Goal: Transaction & Acquisition: Purchase product/service

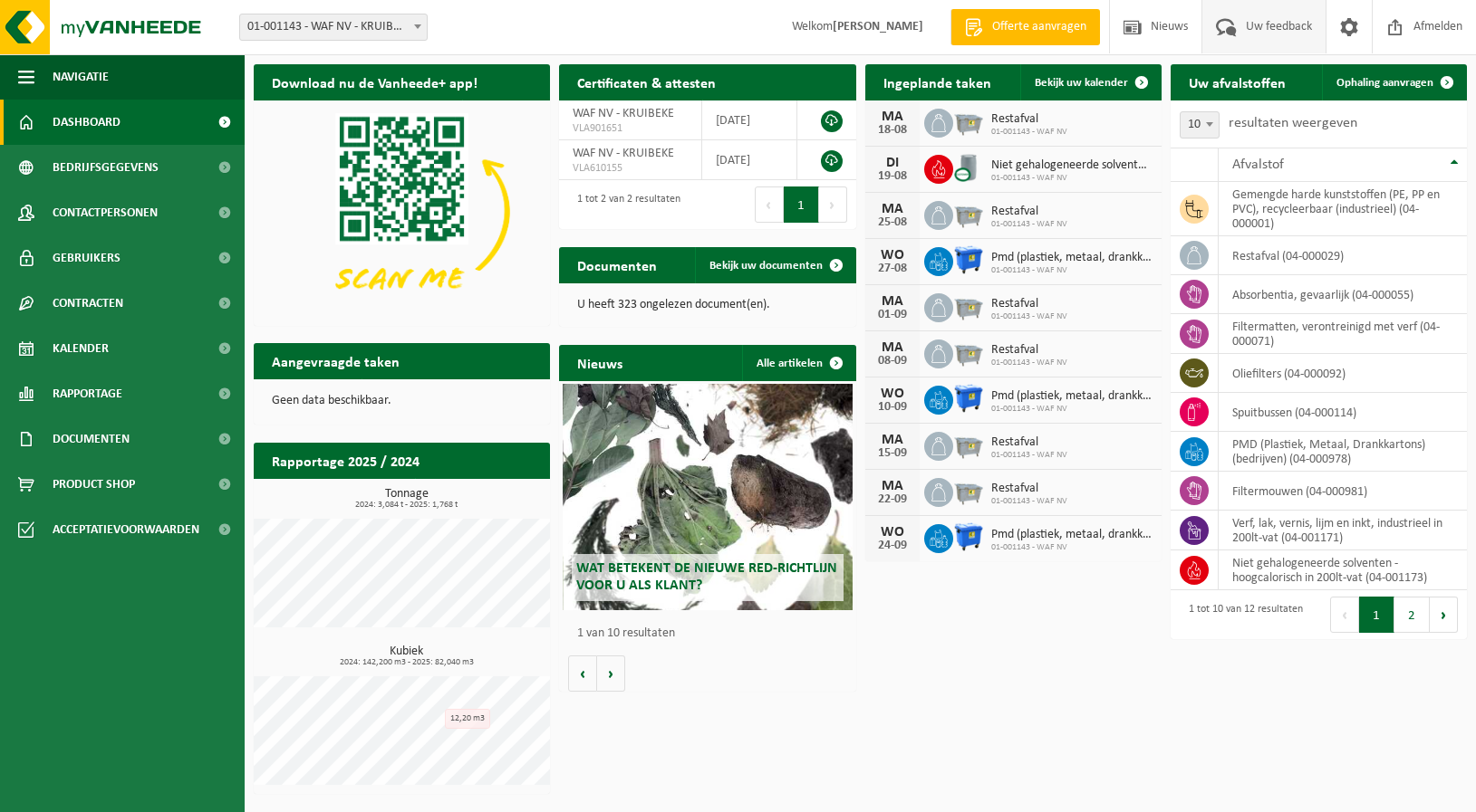
click at [1272, 23] on span "Uw feedback" at bounding box center [1279, 26] width 75 height 53
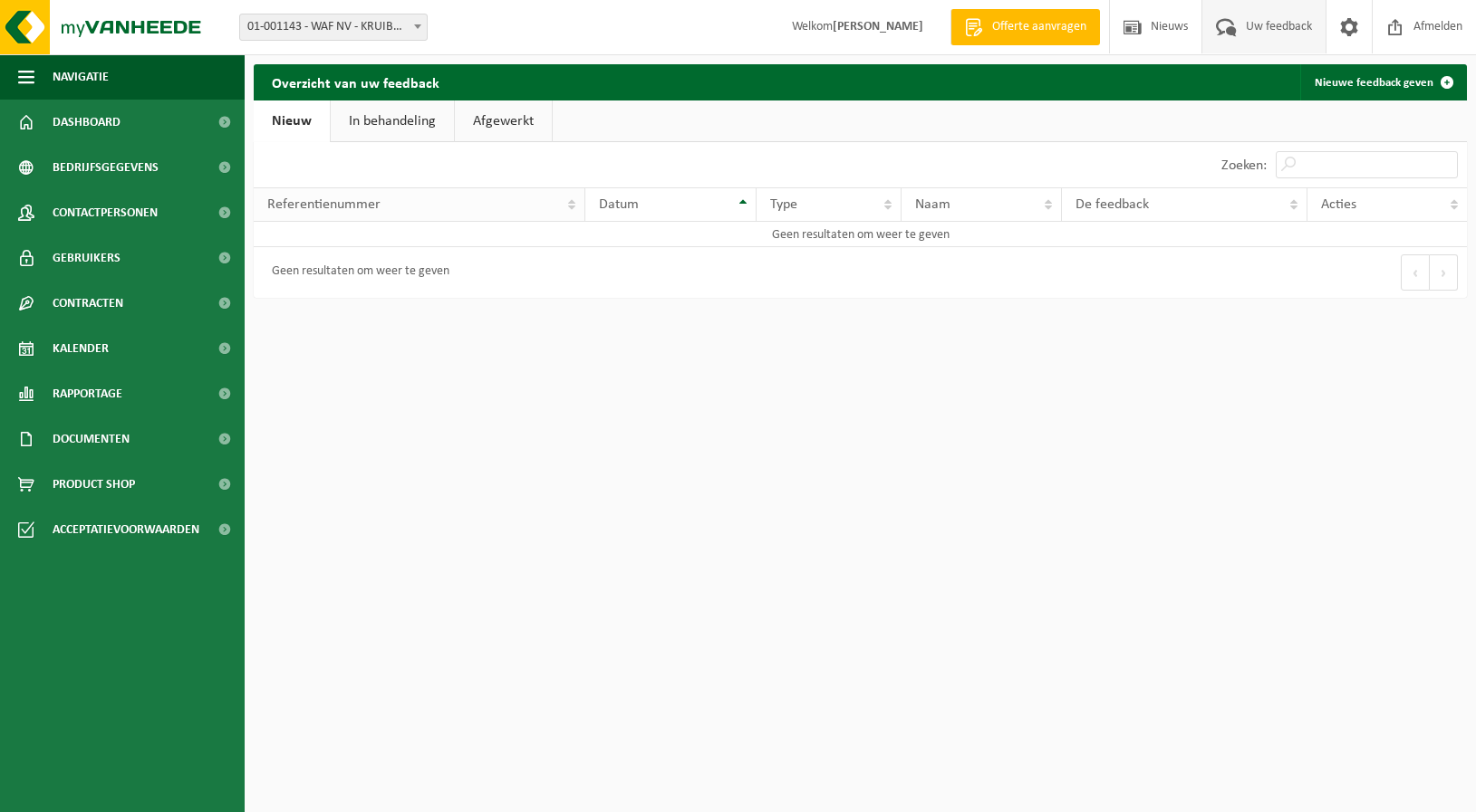
click at [575, 210] on th "Referentienummer" at bounding box center [419, 205] width 332 height 35
click at [1005, 26] on span "Offerte aanvragen" at bounding box center [1039, 26] width 103 height 18
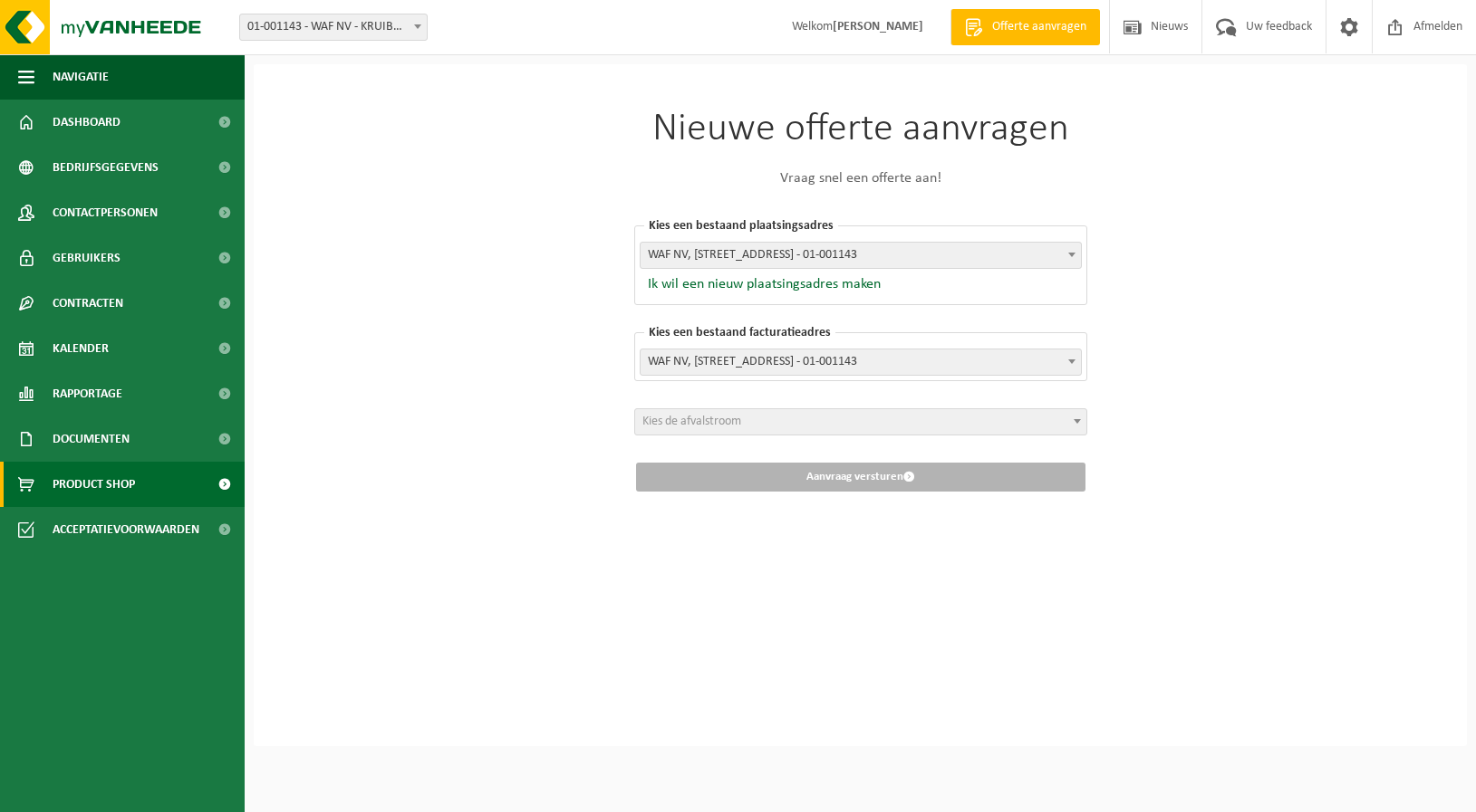
click at [77, 486] on span "Product Shop" at bounding box center [93, 484] width 82 height 45
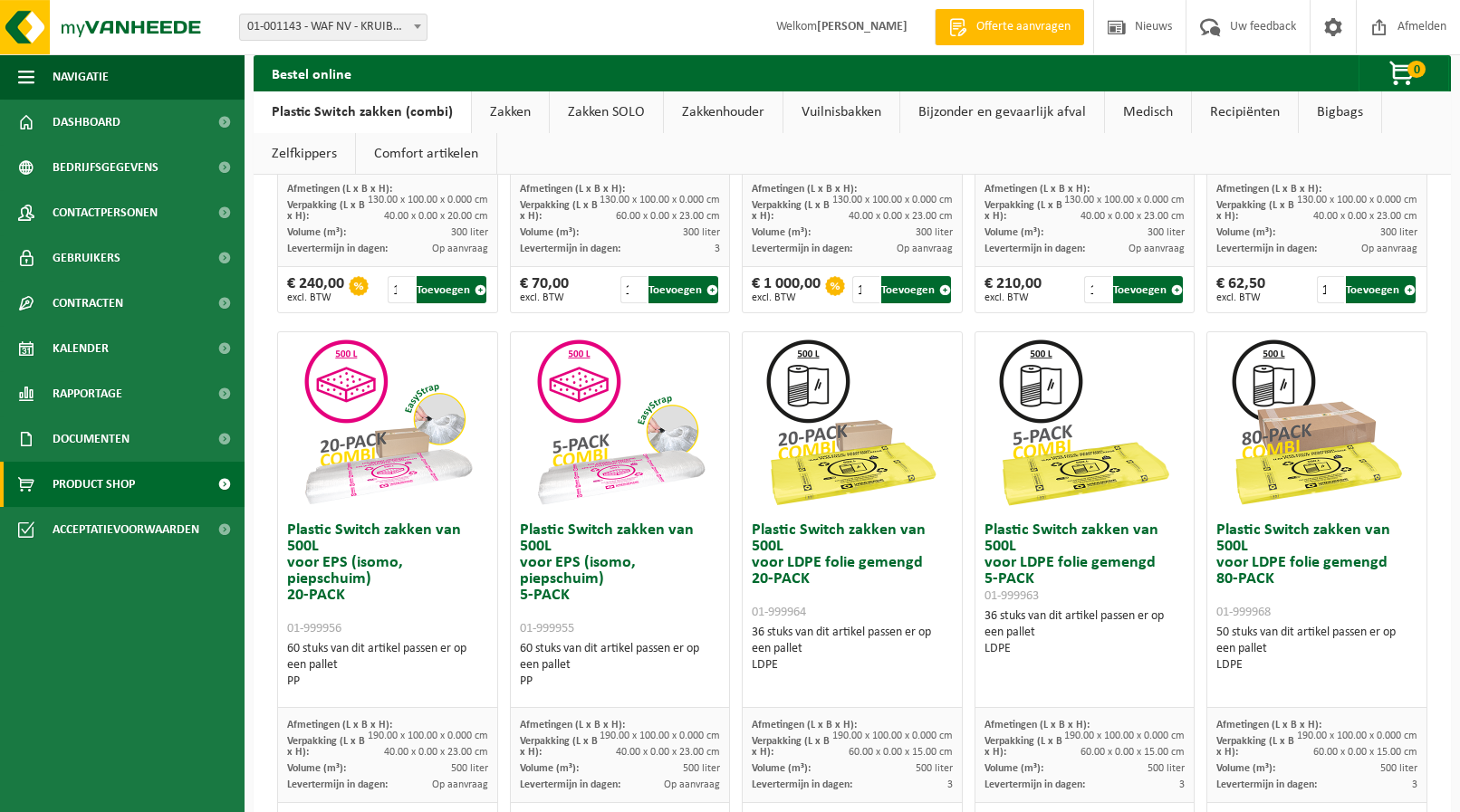
scroll to position [554, 0]
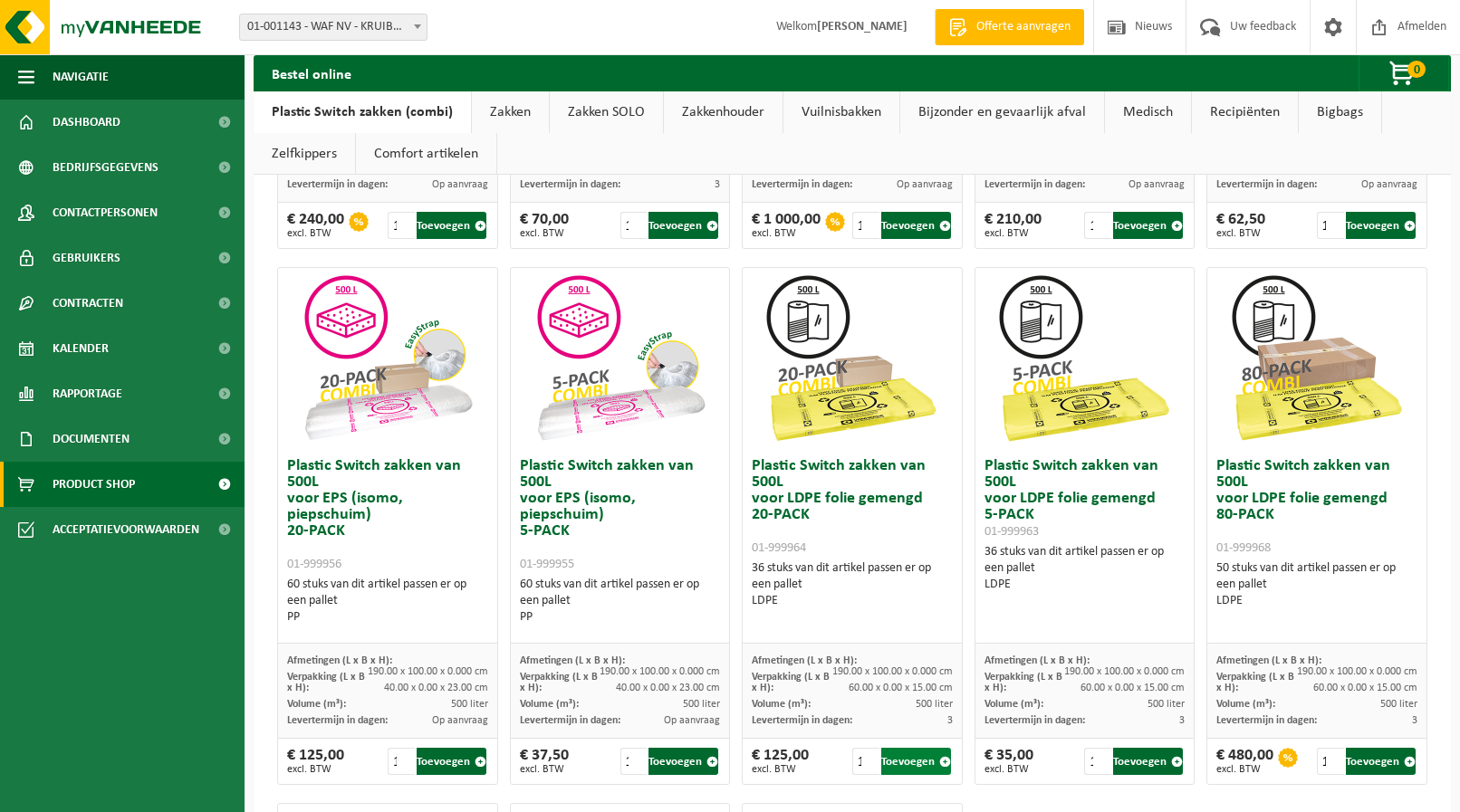
click at [909, 759] on button "Toevoegen" at bounding box center [916, 762] width 70 height 27
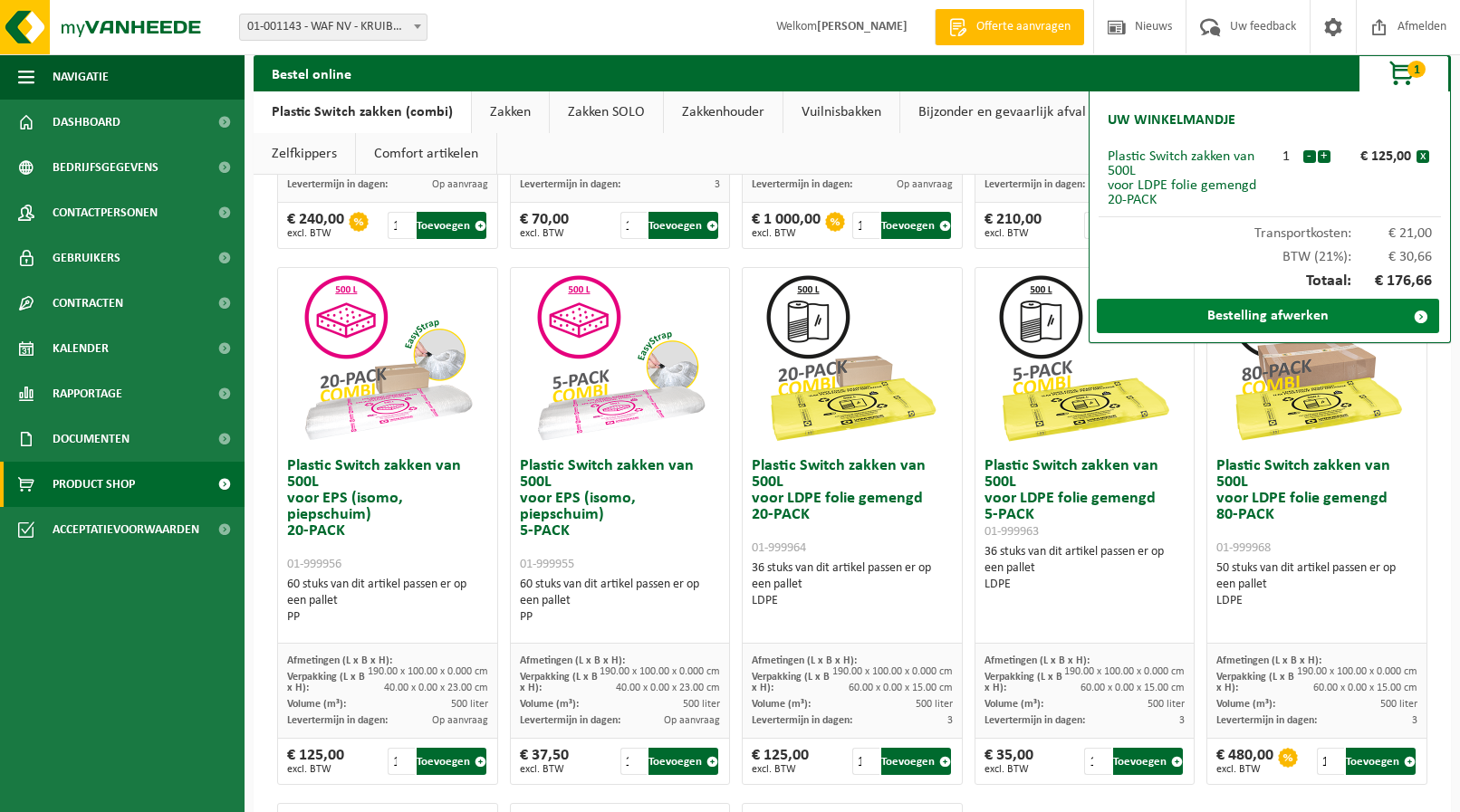
click at [1297, 310] on link "Bestelling afwerken" at bounding box center [1268, 316] width 342 height 35
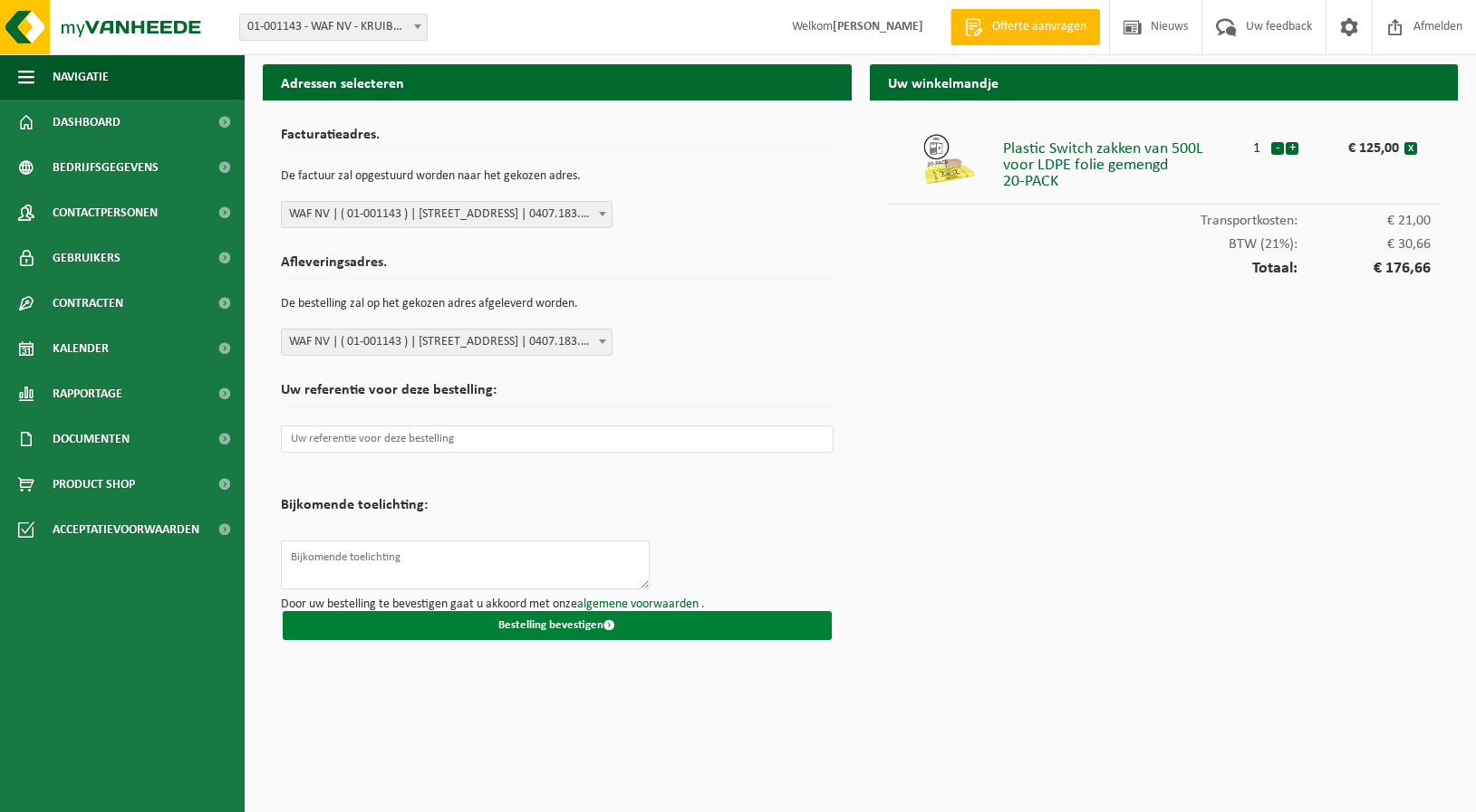
click at [552, 623] on button "Bestelling bevestigen" at bounding box center [556, 625] width 549 height 29
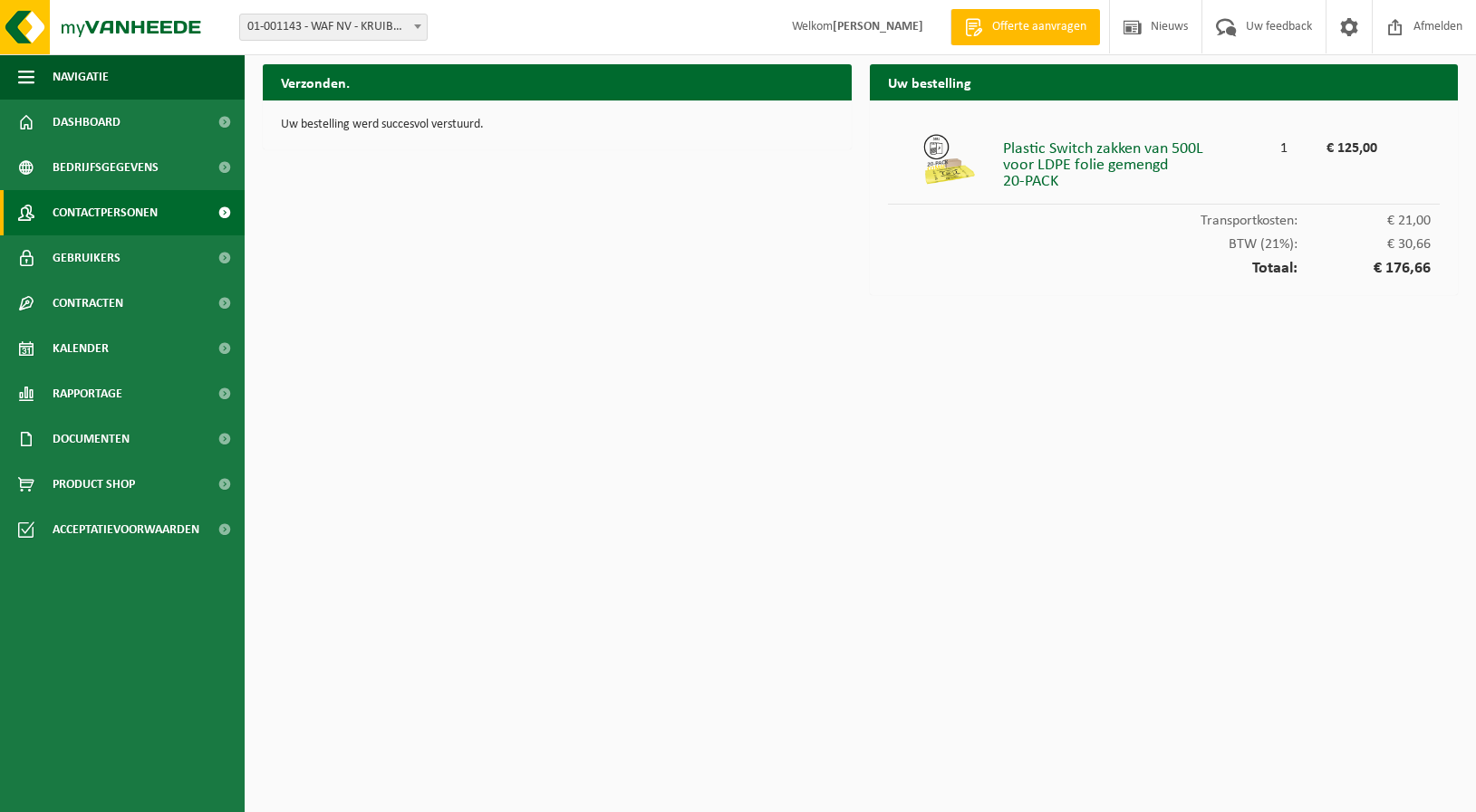
click at [92, 213] on span "Contactpersonen" at bounding box center [105, 213] width 105 height 45
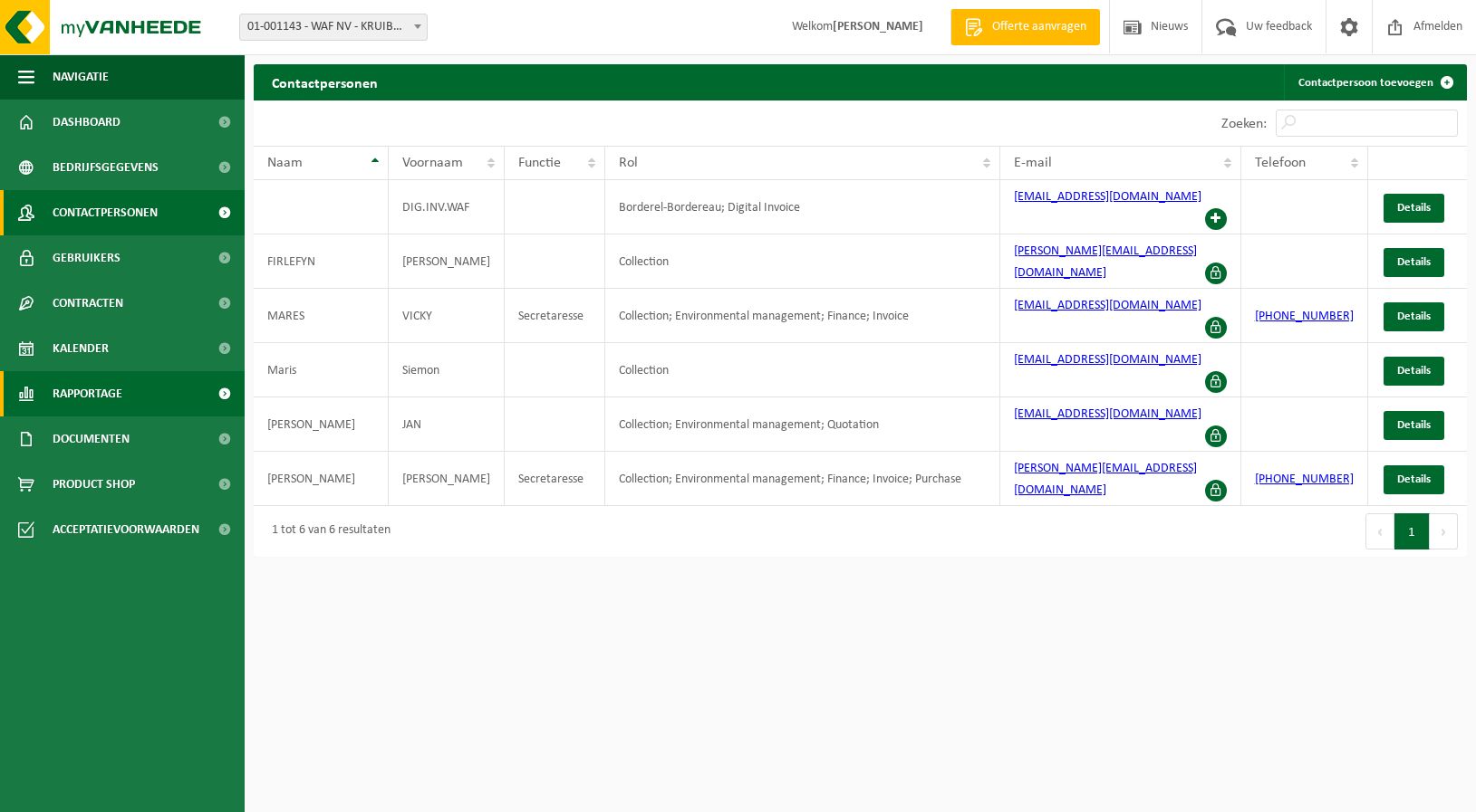
click at [94, 385] on span "Rapportage" at bounding box center [87, 393] width 70 height 45
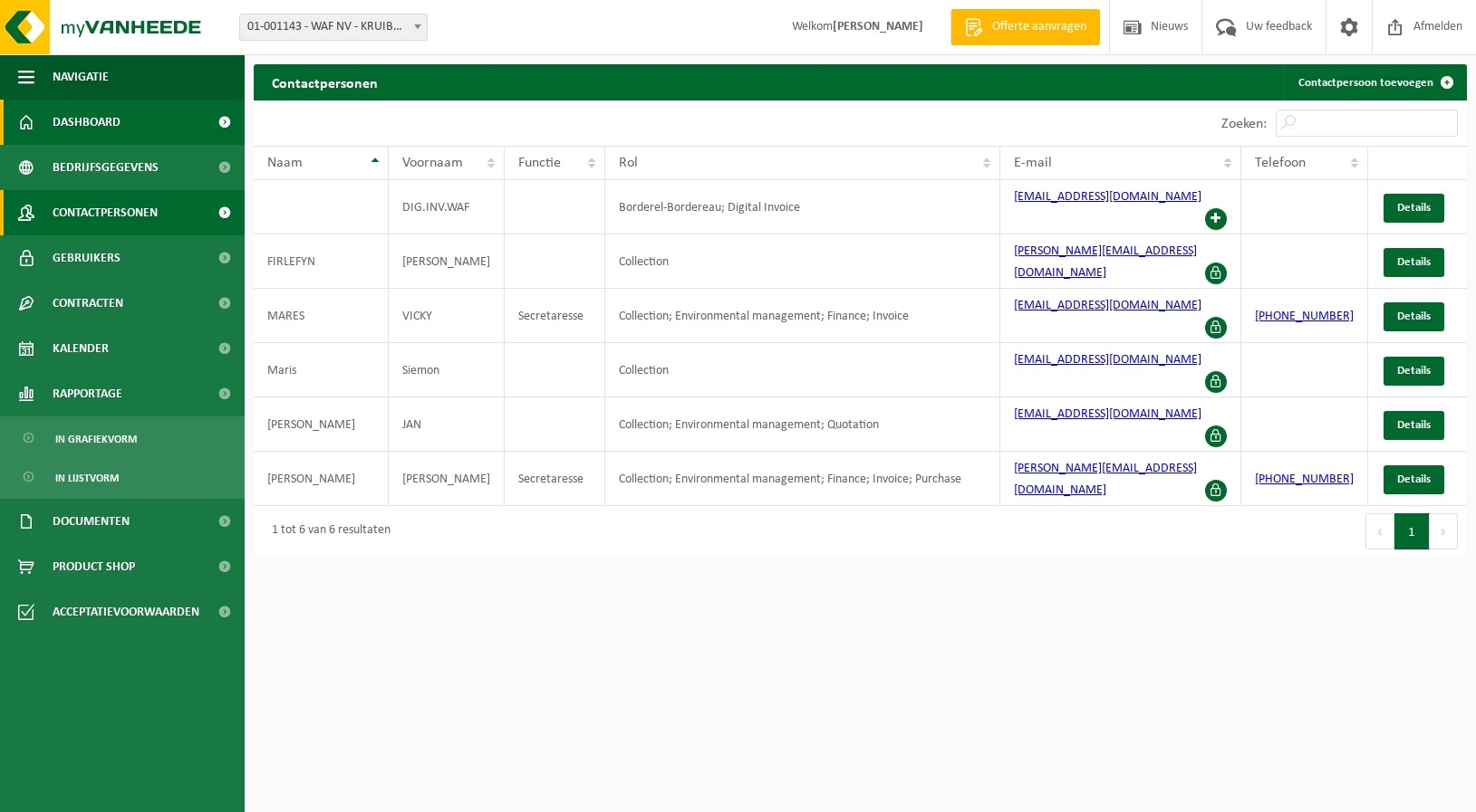
click at [95, 132] on span "Dashboard" at bounding box center [86, 122] width 68 height 45
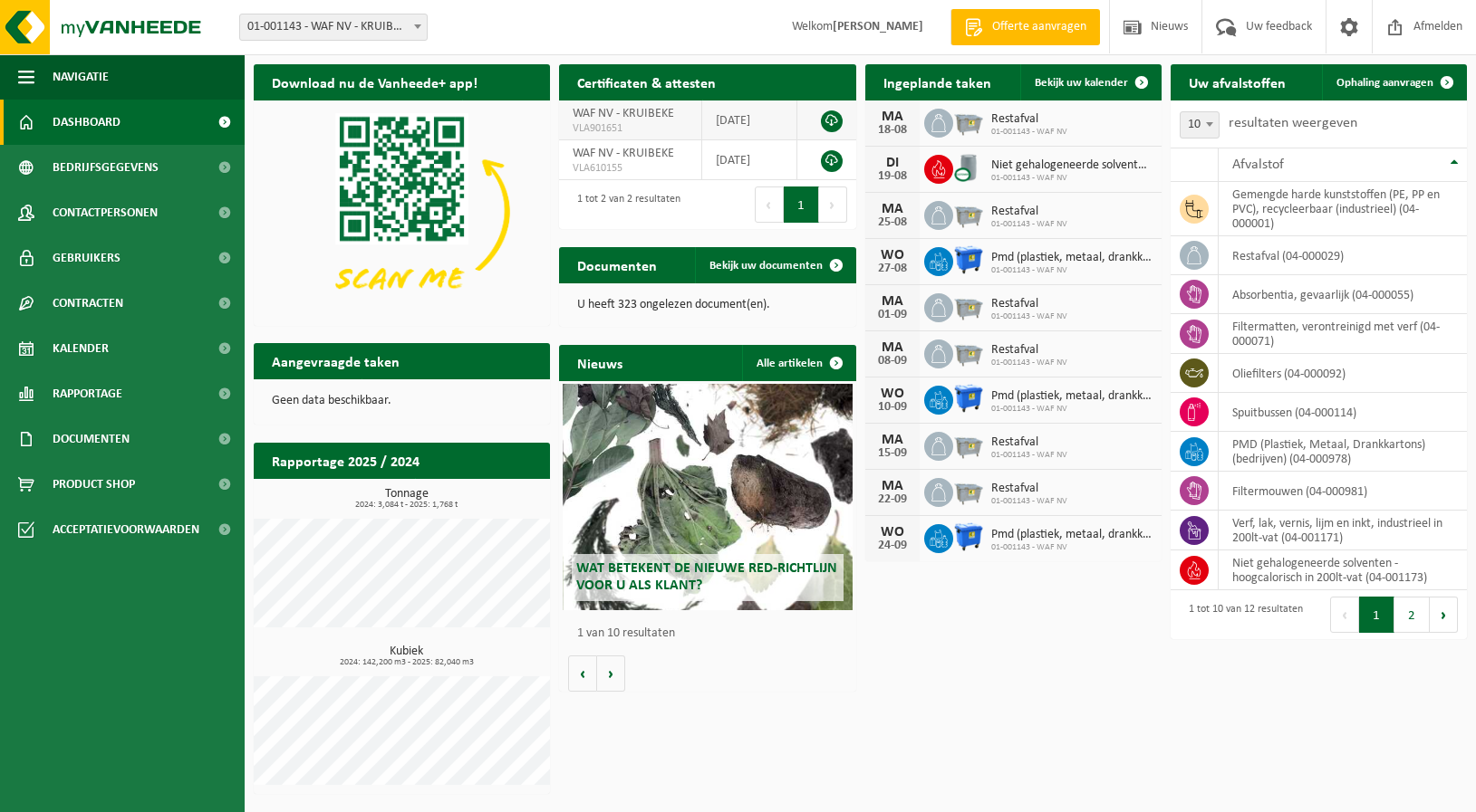
click at [827, 118] on link at bounding box center [831, 121] width 21 height 21
click at [112, 31] on img at bounding box center [108, 27] width 218 height 54
click at [122, 162] on span "Bedrijfsgegevens" at bounding box center [105, 167] width 106 height 45
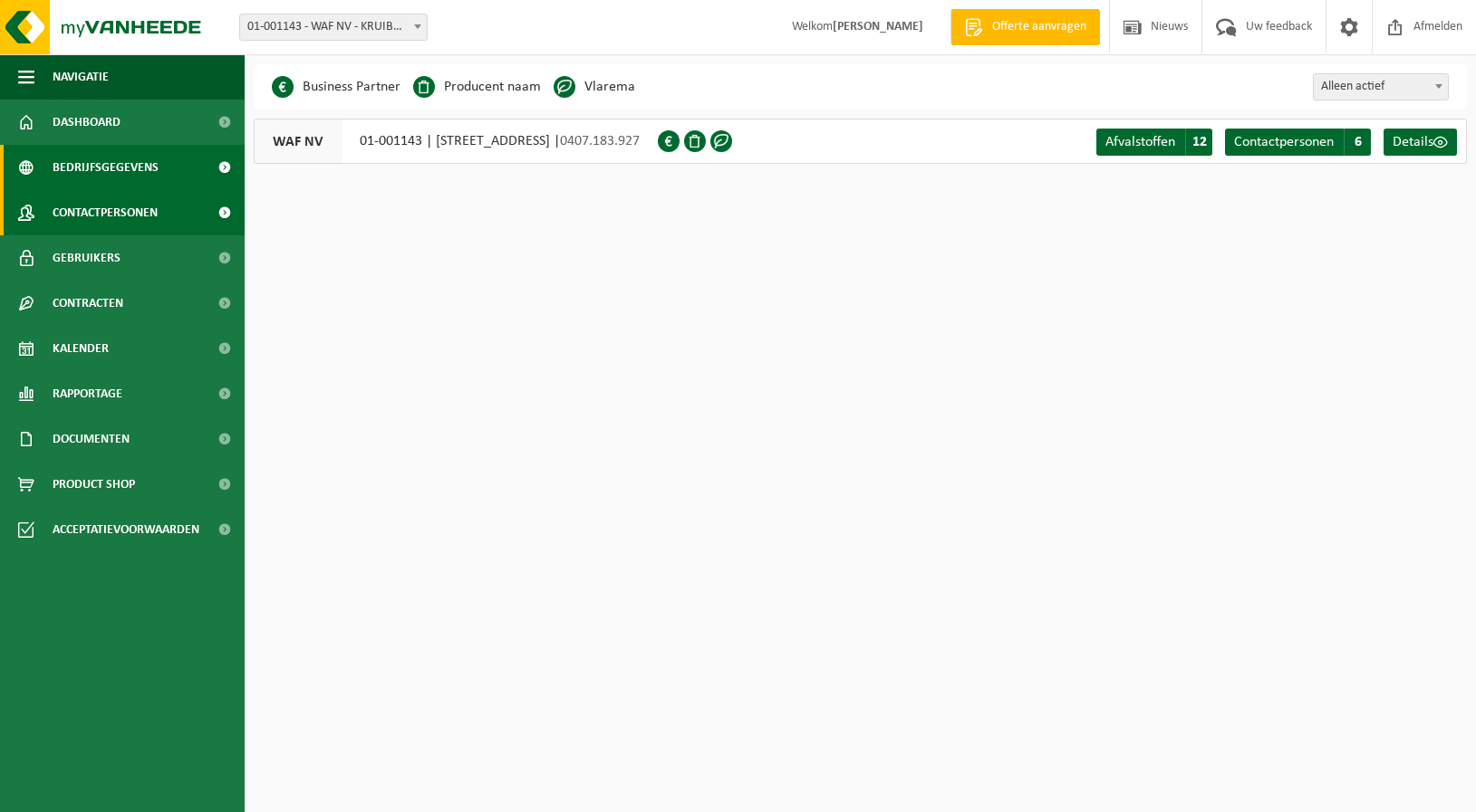
click at [130, 211] on span "Contactpersonen" at bounding box center [105, 213] width 105 height 45
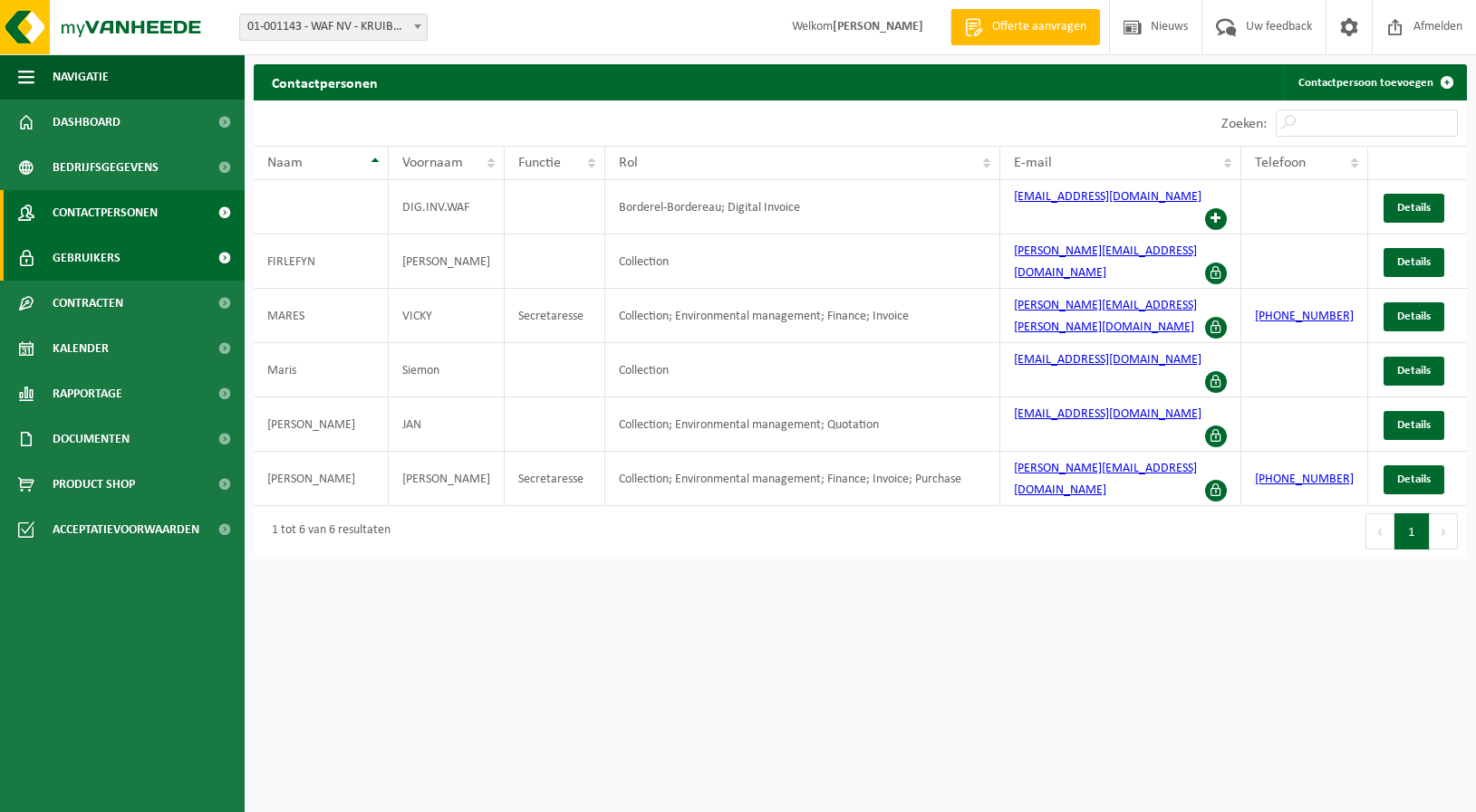
click at [112, 263] on span "Gebruikers" at bounding box center [86, 258] width 68 height 45
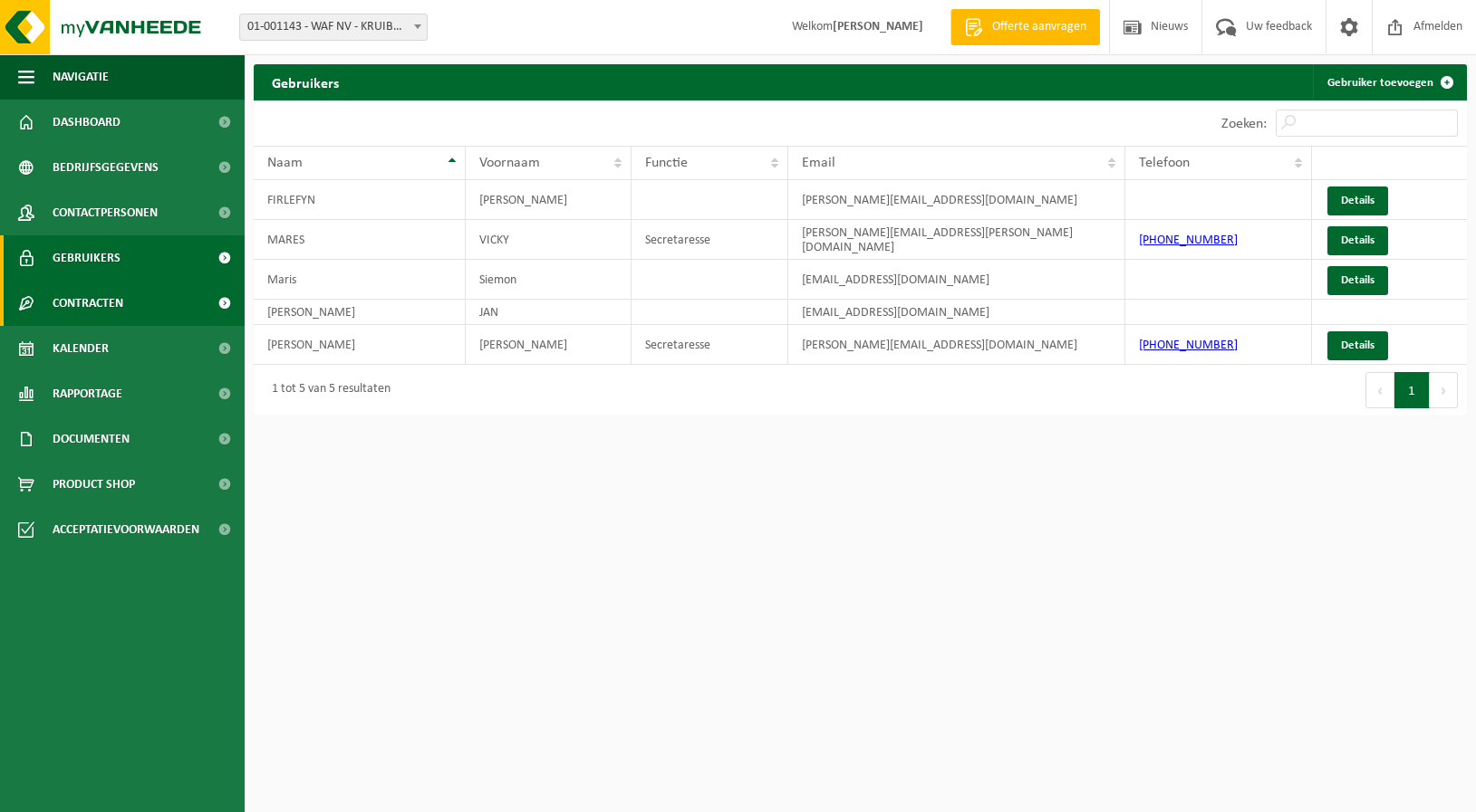
click at [113, 306] on span "Contracten" at bounding box center [88, 303] width 71 height 45
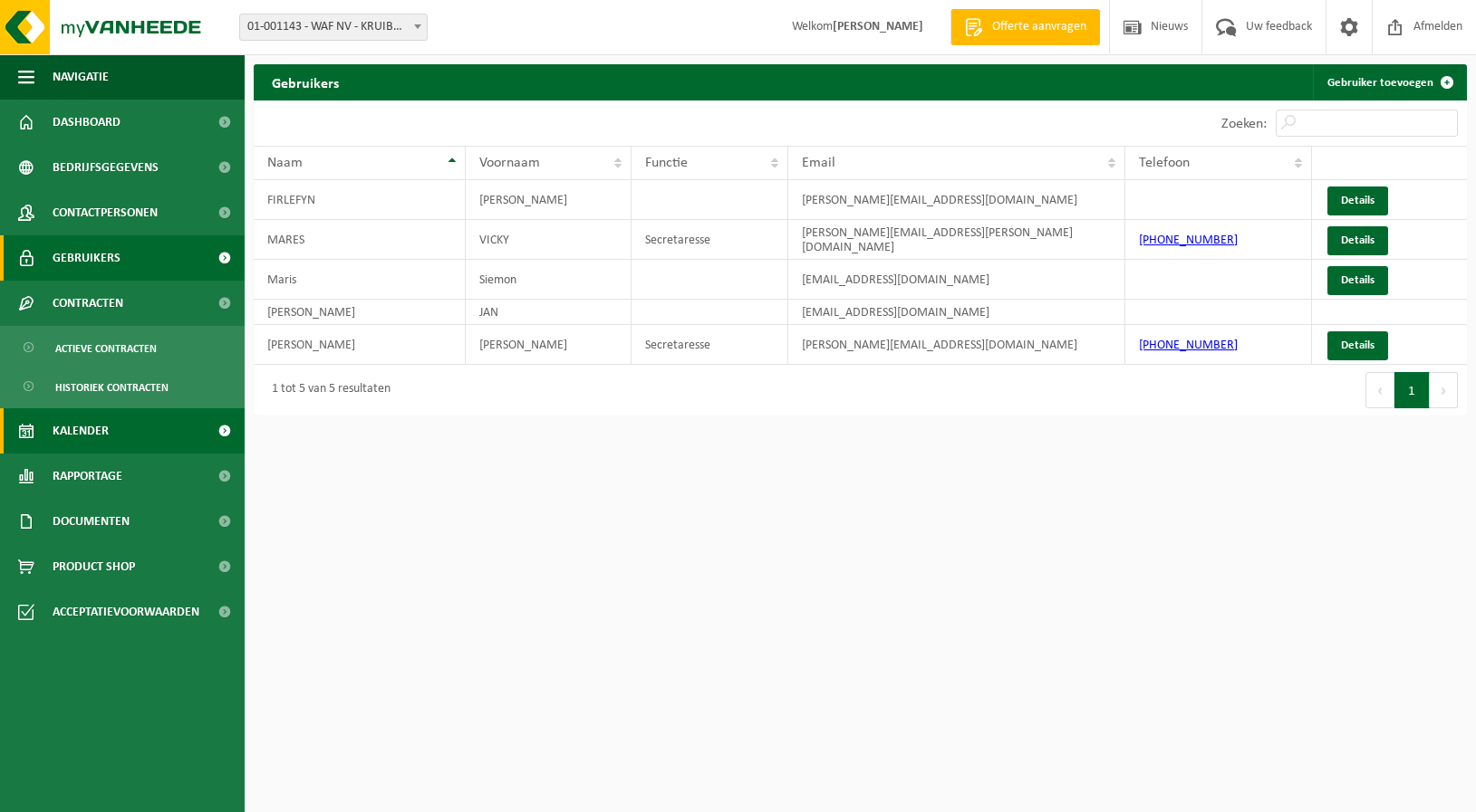
click at [79, 434] on span "Kalender" at bounding box center [80, 431] width 56 height 45
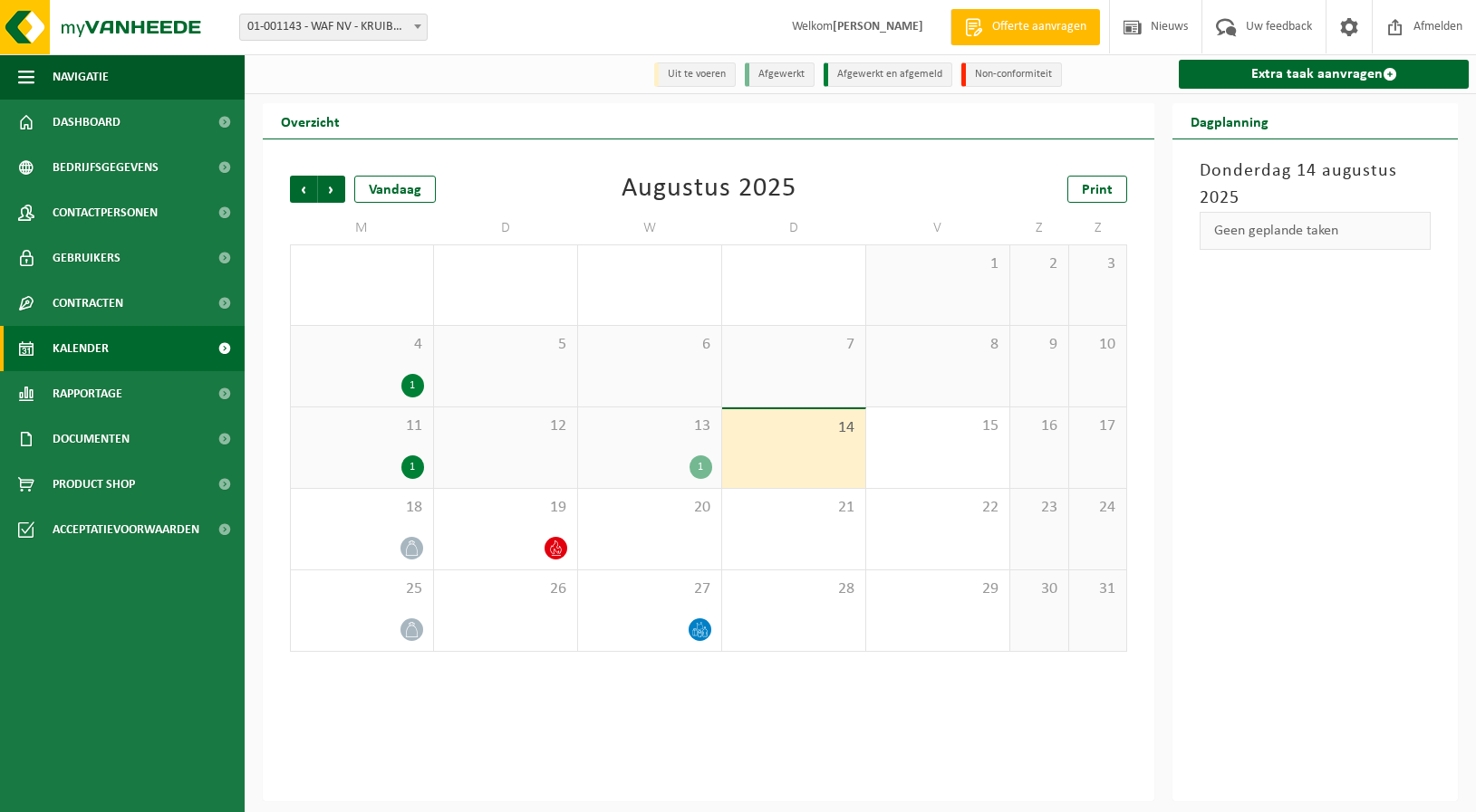
click at [413, 471] on div "1" at bounding box center [412, 467] width 22 height 23
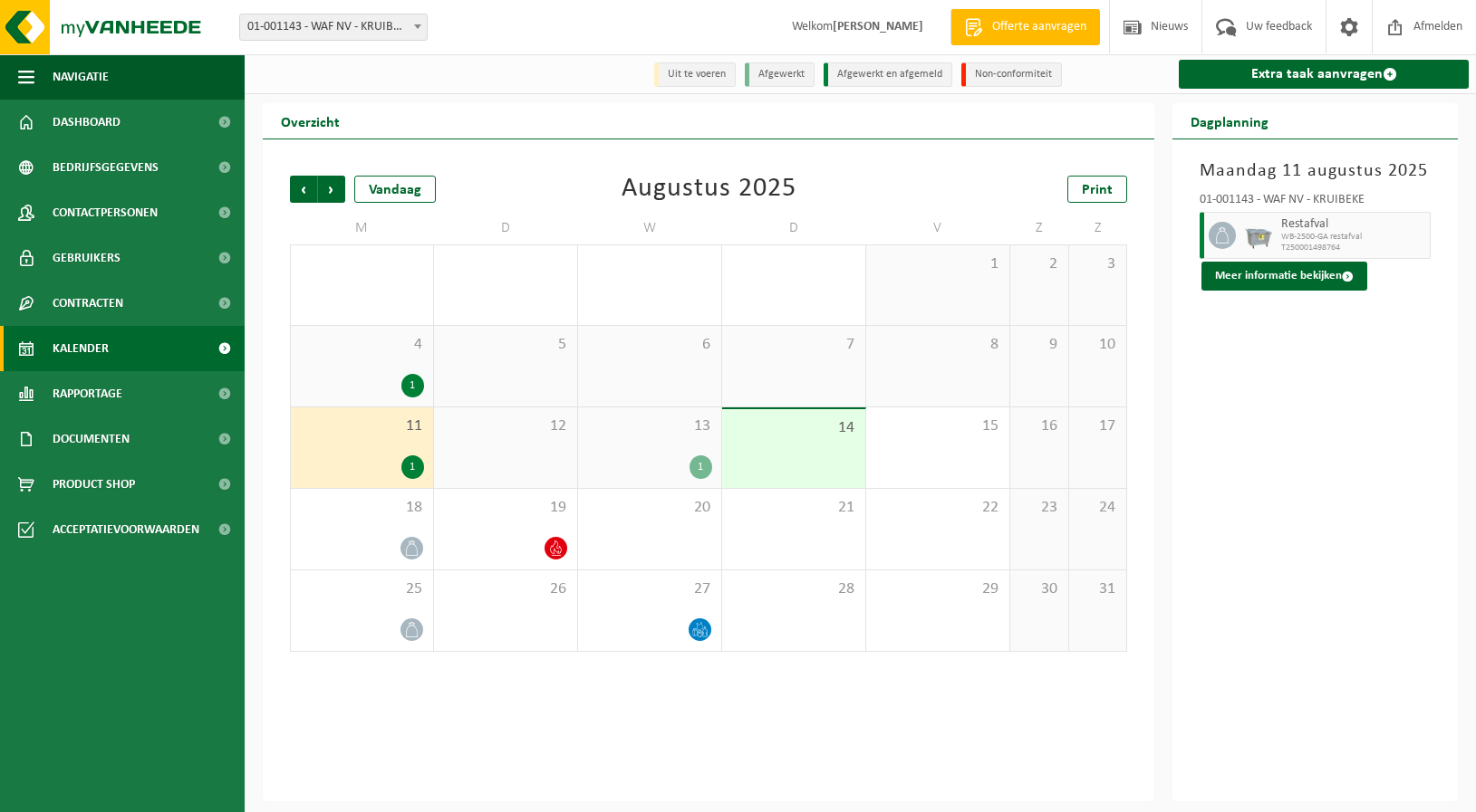
click at [696, 473] on div "1" at bounding box center [701, 467] width 22 height 23
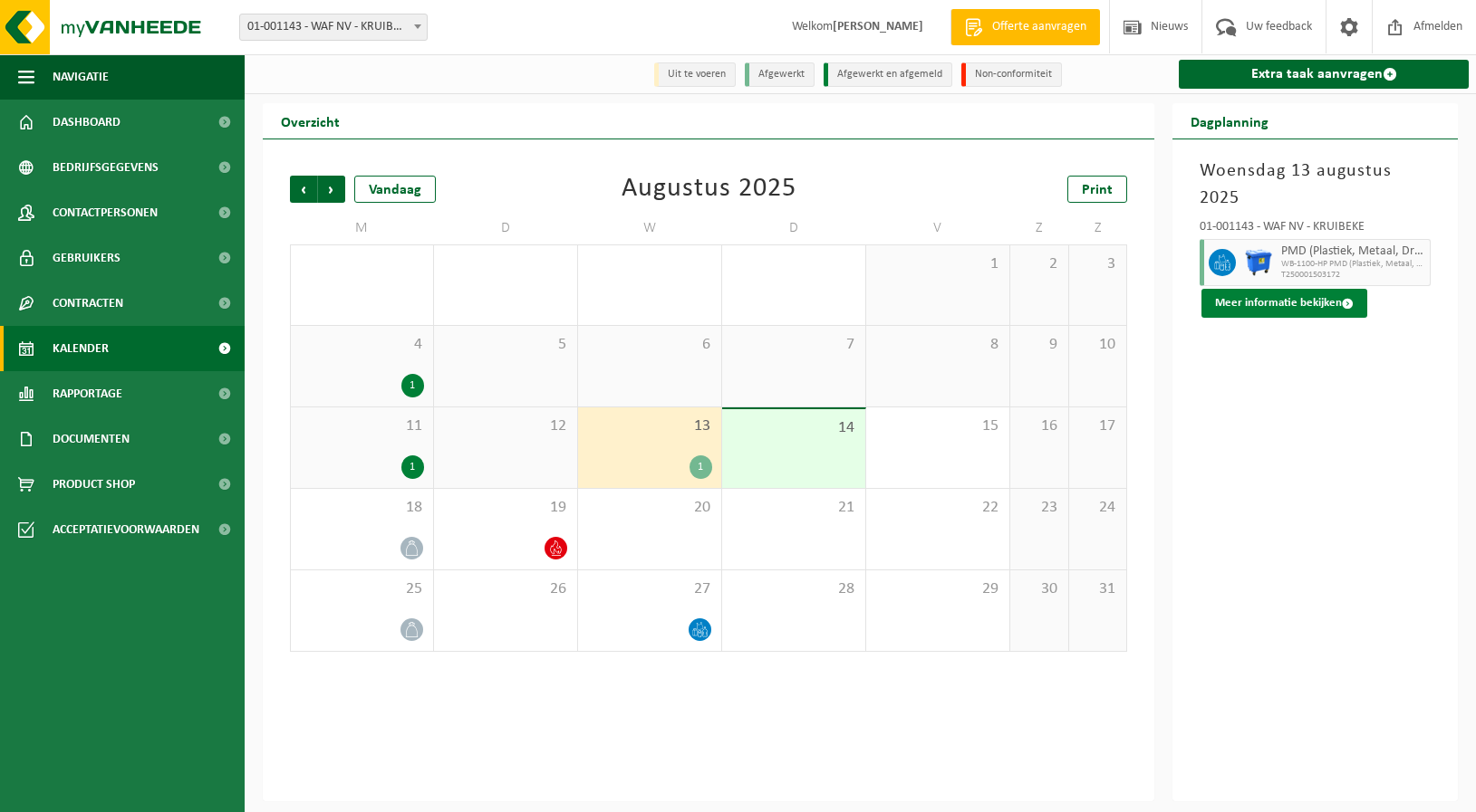
click at [1296, 305] on button "Meer informatie bekijken" at bounding box center [1283, 303] width 165 height 29
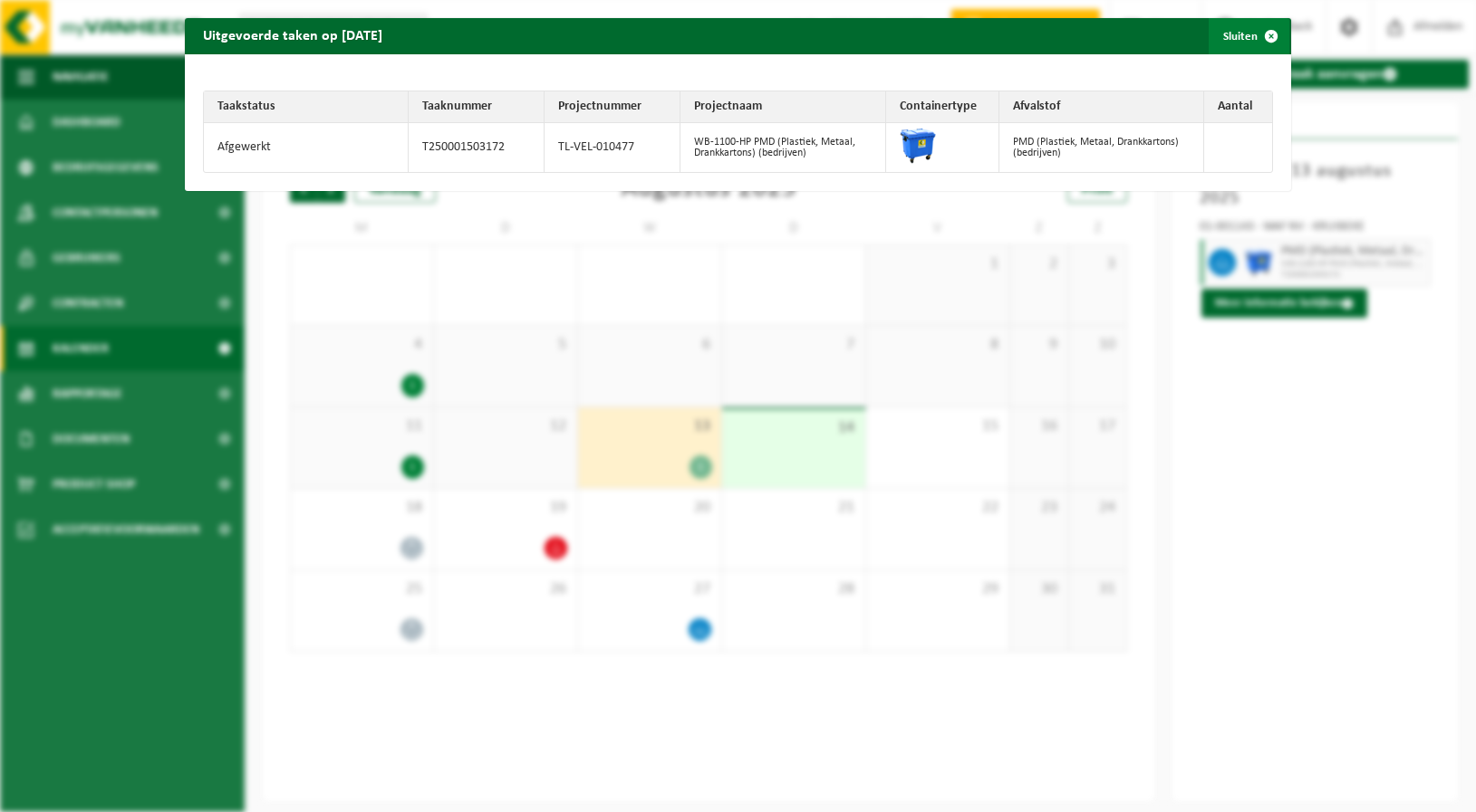
click at [1254, 30] on span "button" at bounding box center [1270, 36] width 36 height 36
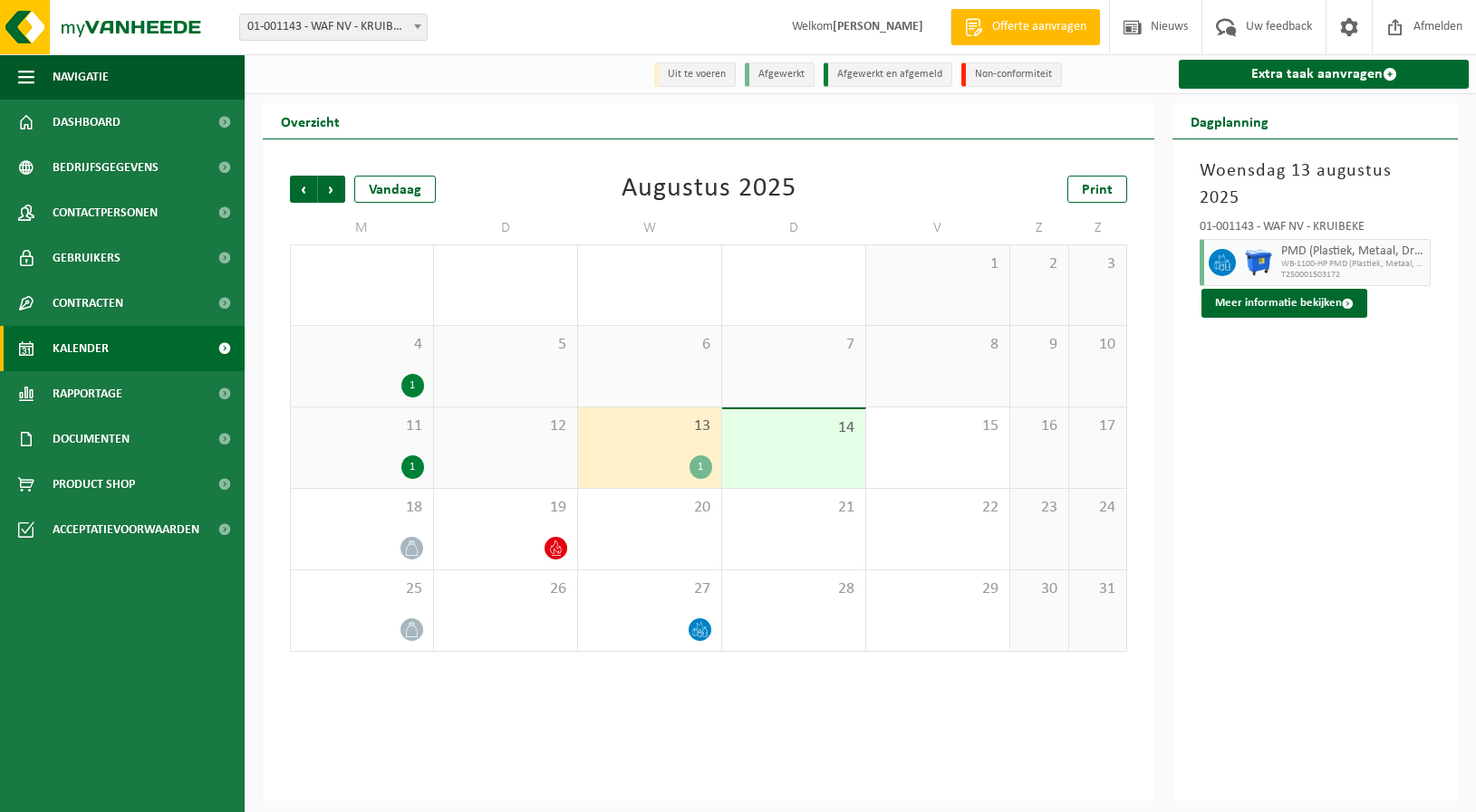
click at [595, 735] on div "Vorige Volgende Vandaag Augustus 2025 Print M D W D V Z Z 28 29 30 31 1 2 3 4 1…" at bounding box center [709, 470] width 892 height 662
click at [1349, 32] on span at bounding box center [1349, 26] width 27 height 53
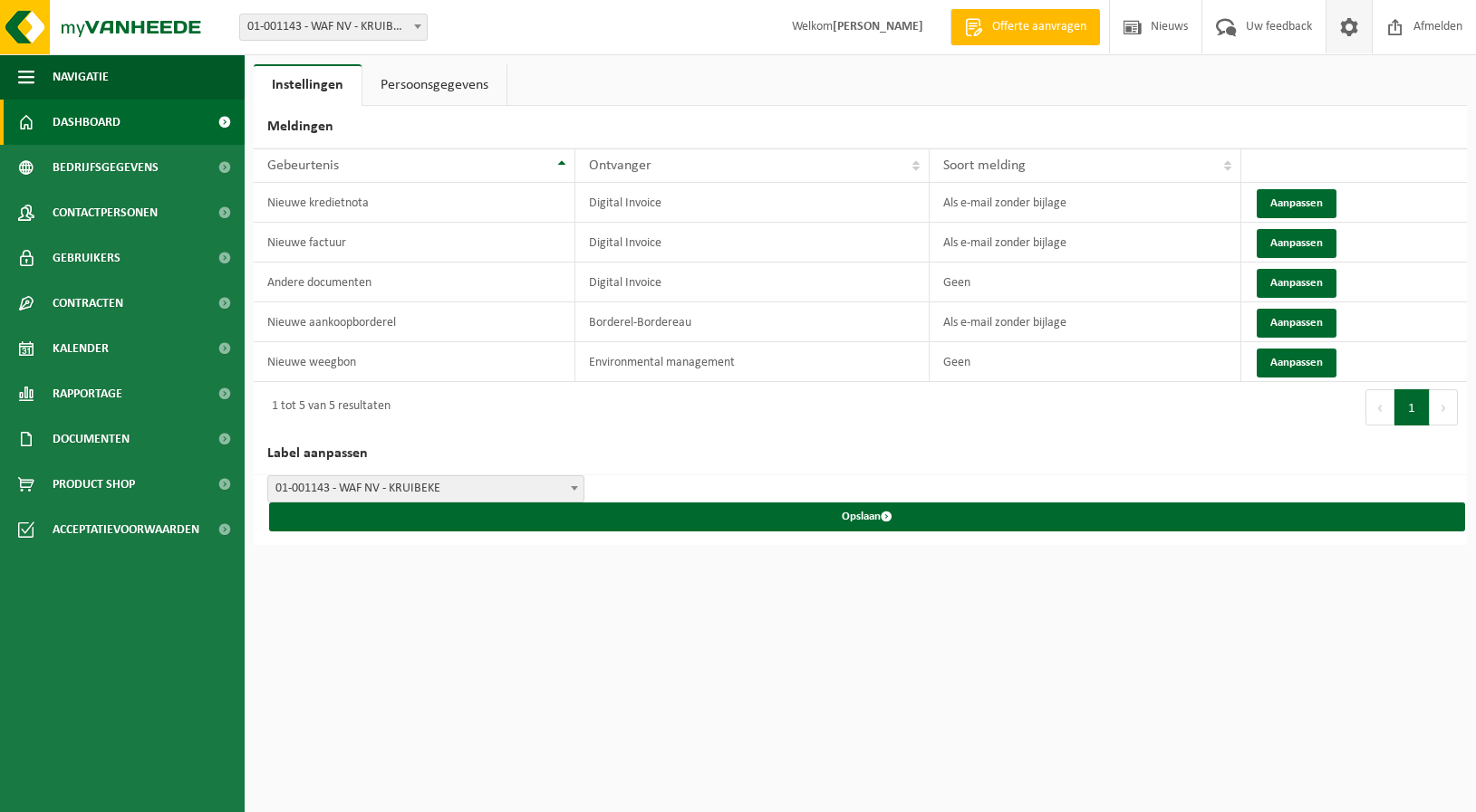
click at [43, 123] on link "Dashboard" at bounding box center [122, 122] width 245 height 45
